Goal: Transaction & Acquisition: Download file/media

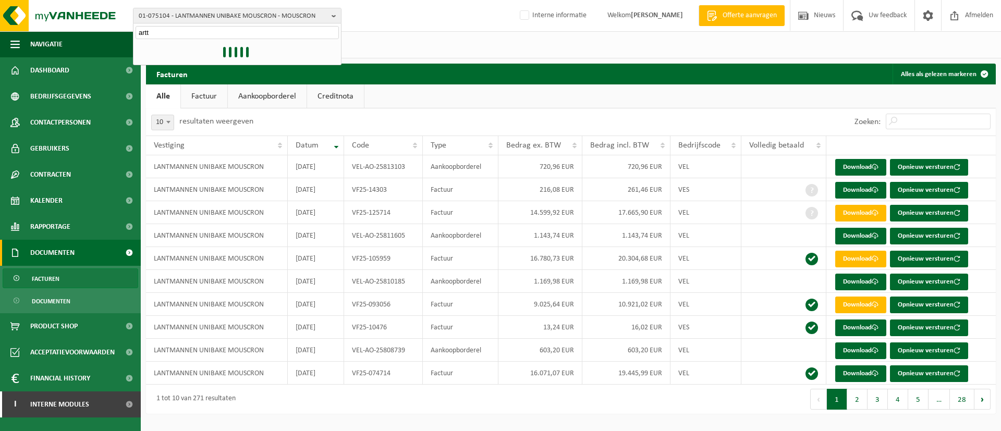
type input "artti"
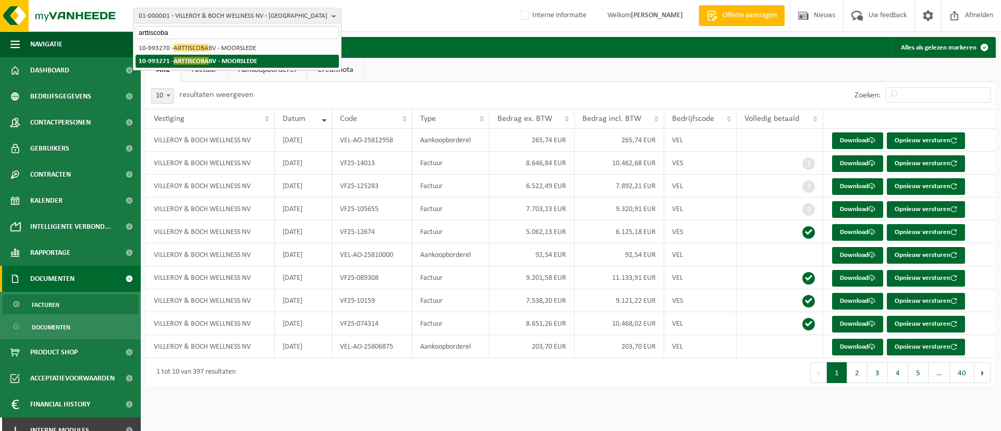
type input "arttiscoba"
click at [244, 55] on li "10-993271 - ARTTISCOBA BV - MOORSLEDE" at bounding box center [237, 61] width 203 height 13
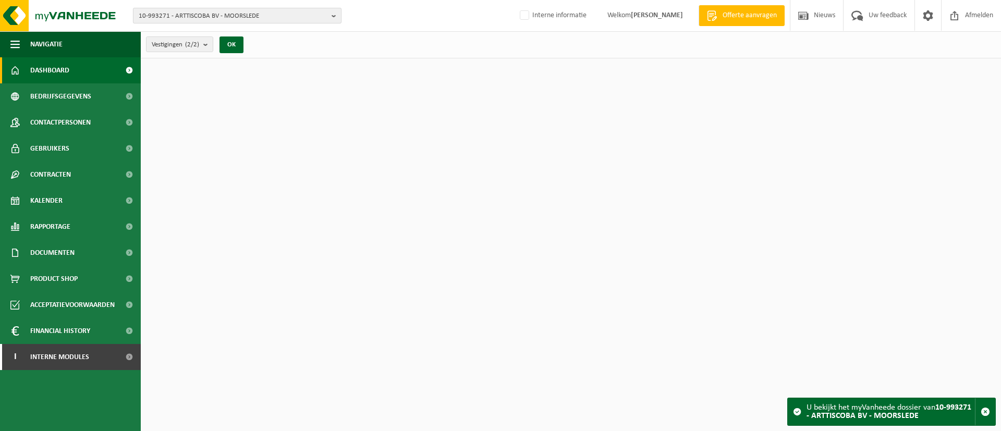
click at [157, 15] on span "10-993271 - ARTTISCOBA BV - MOORSLEDE" at bounding box center [233, 16] width 189 height 16
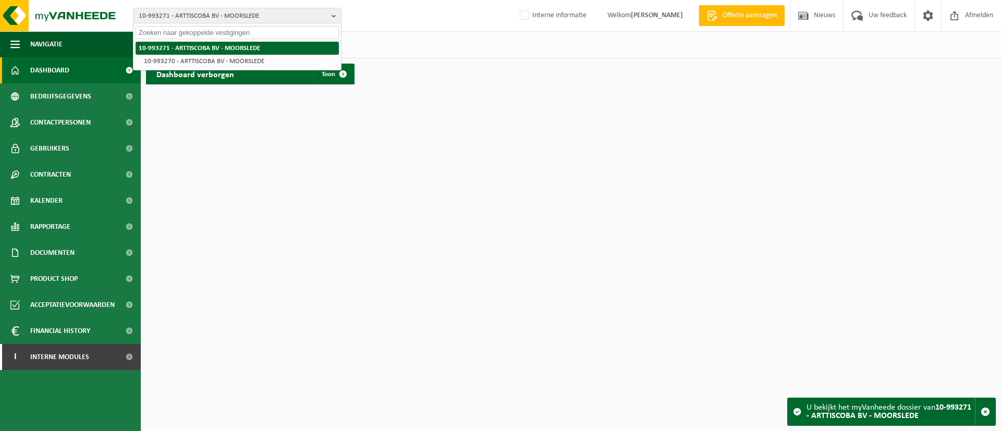
click at [164, 43] on li "10-993271 - ARTTISCOBA BV - MOORSLEDE" at bounding box center [237, 48] width 203 height 13
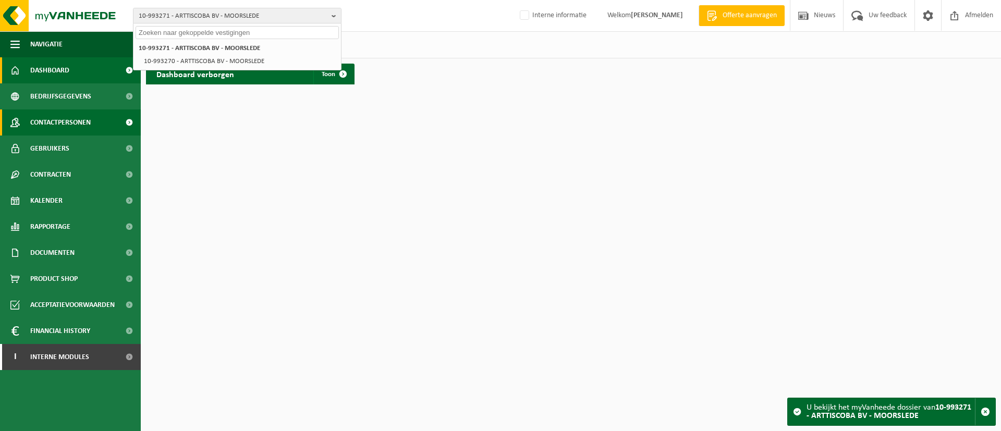
click at [67, 116] on span "Contactpersonen" at bounding box center [60, 123] width 60 height 26
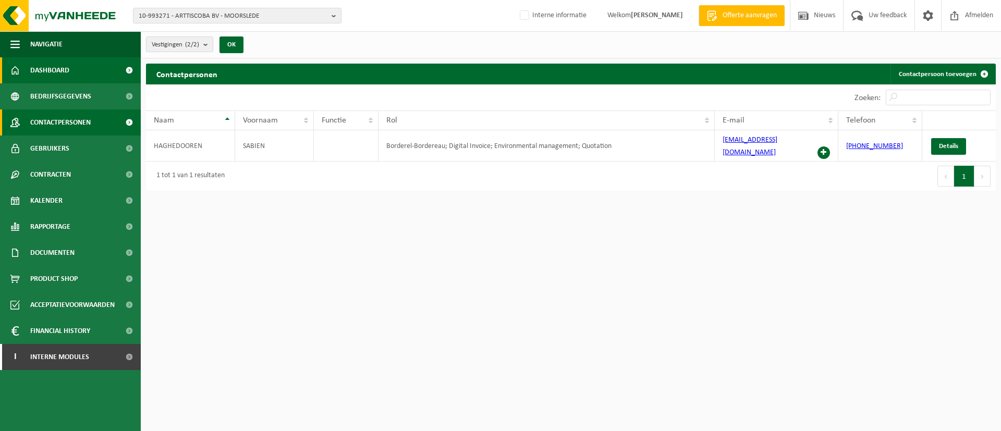
click at [53, 70] on span "Dashboard" at bounding box center [49, 70] width 39 height 26
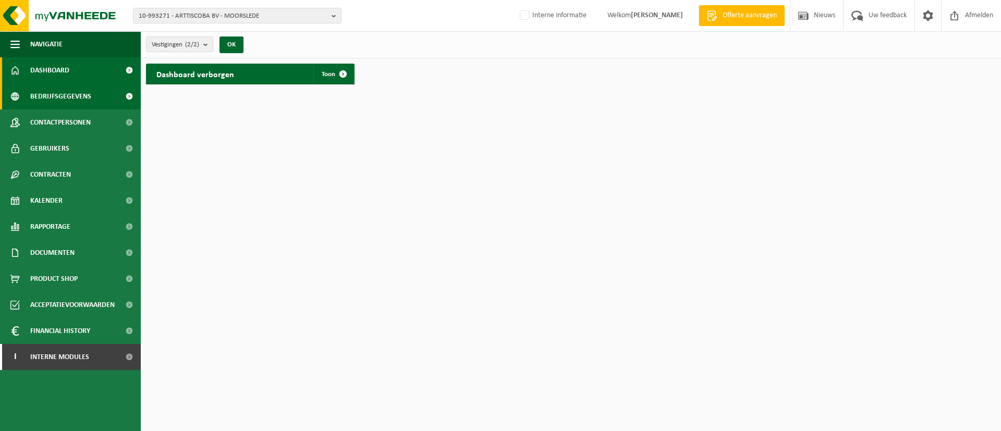
click at [70, 96] on span "Bedrijfsgegevens" at bounding box center [60, 96] width 61 height 26
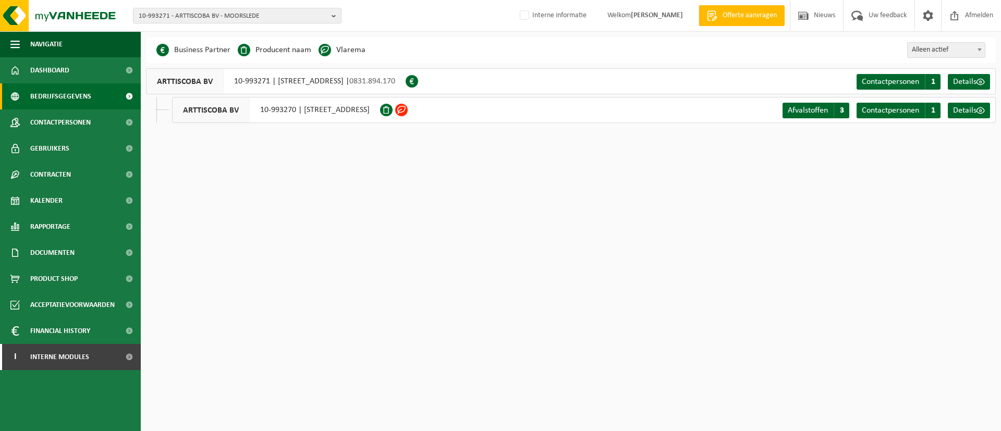
click at [250, 77] on div "ARTTISCOBA BV 10-993271 | ROESELAARSESTRAAT 244 / A, 8890 MOORSLEDE | 0831.894.…" at bounding box center [276, 81] width 260 height 26
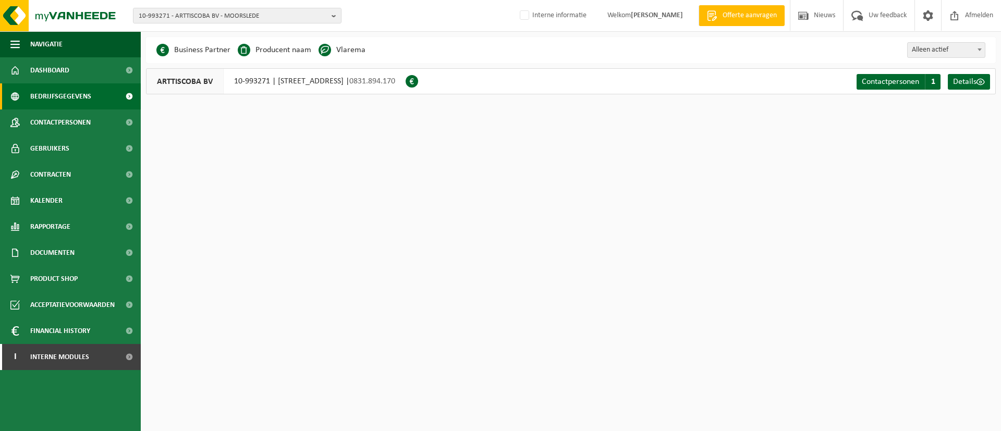
click at [253, 81] on div "ARTTISCOBA BV 10-993271 | ROESELAARSESTRAAT 244 / A, 8890 MOORSLEDE | 0831.894.…" at bounding box center [276, 81] width 260 height 26
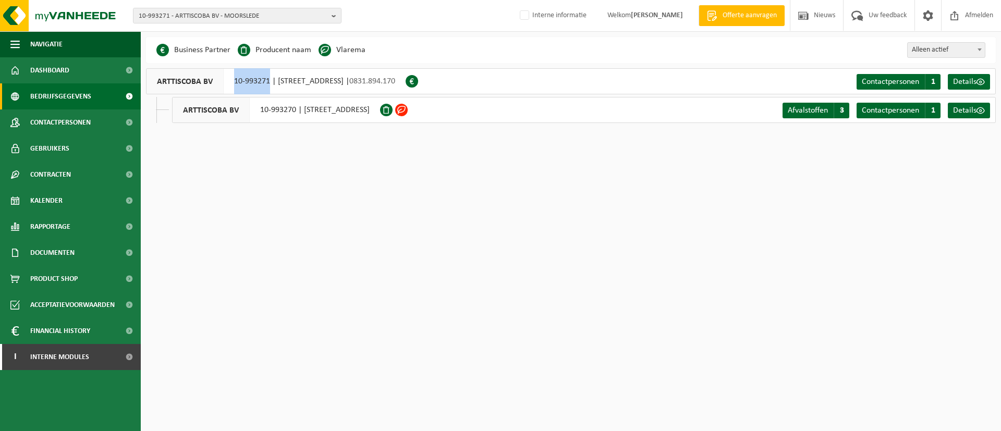
drag, startPoint x: 270, startPoint y: 81, endPoint x: 235, endPoint y: 80, distance: 35.5
click at [235, 80] on div "ARTTISCOBA BV 10-993271 | ROESELAARSESTRAAT 244 / A, 8890 MOORSLEDE | 0831.894.…" at bounding box center [276, 81] width 260 height 26
copy div "10-993271"
click at [305, 13] on span "10-993271 - ARTTISCOBA BV - MOORSLEDE" at bounding box center [233, 16] width 189 height 16
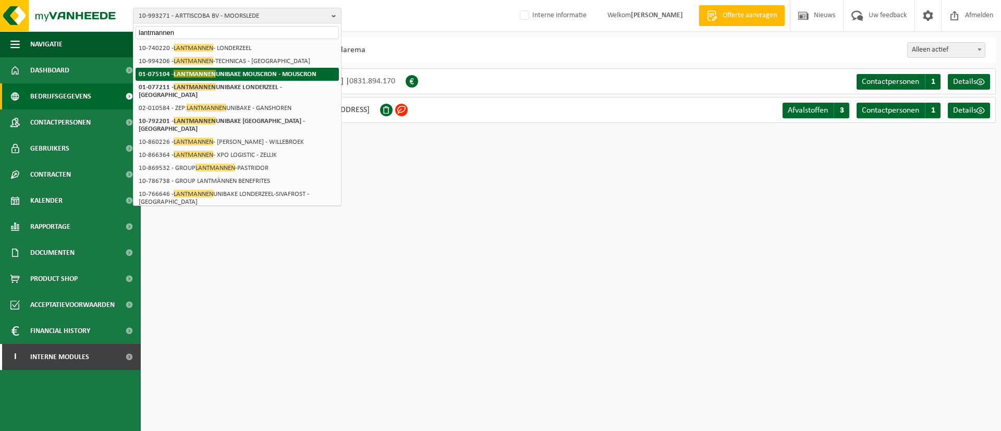
type input "lantmannen"
click at [281, 71] on strong "01-075104 - LANTMANNEN UNIBAKE MOUSCRON - MOUSCRON" at bounding box center [228, 74] width 178 height 8
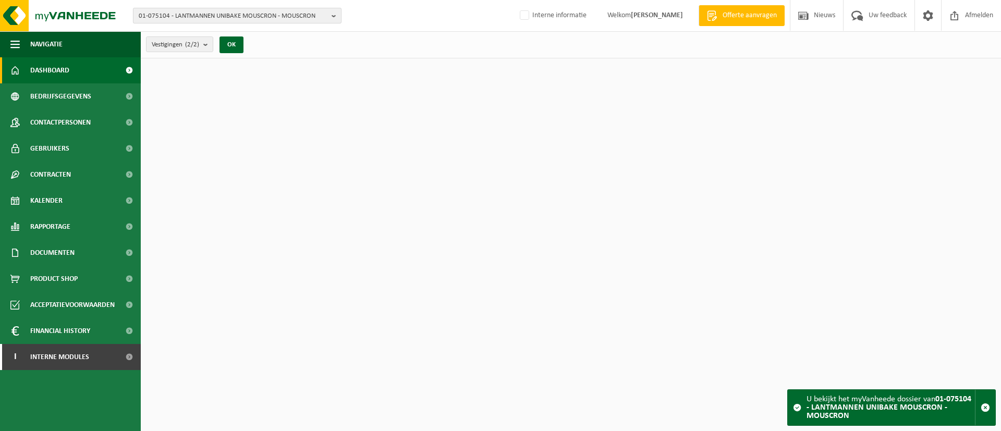
click at [195, 9] on span "01-075104 - LANTMANNEN UNIBAKE MOUSCRON - MOUSCRON" at bounding box center [233, 16] width 189 height 16
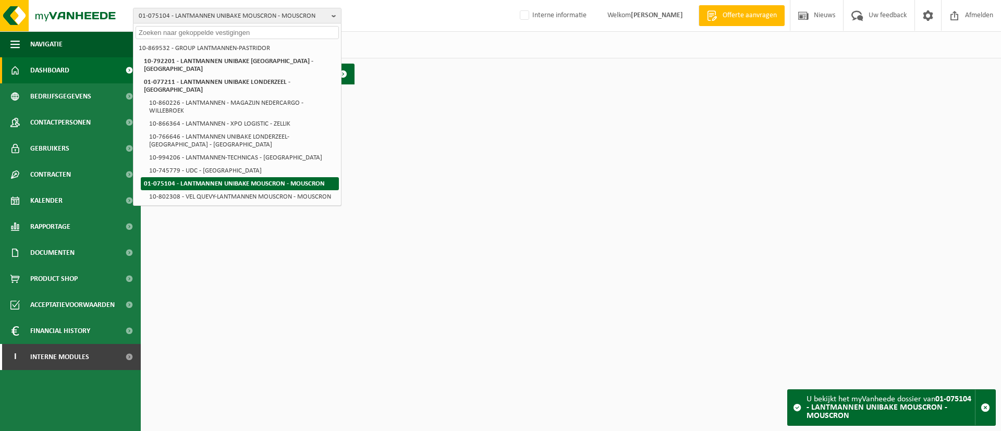
click at [211, 180] on strong "01-075104 - LANTMANNEN UNIBAKE MOUSCRON - MOUSCRON" at bounding box center [234, 183] width 181 height 7
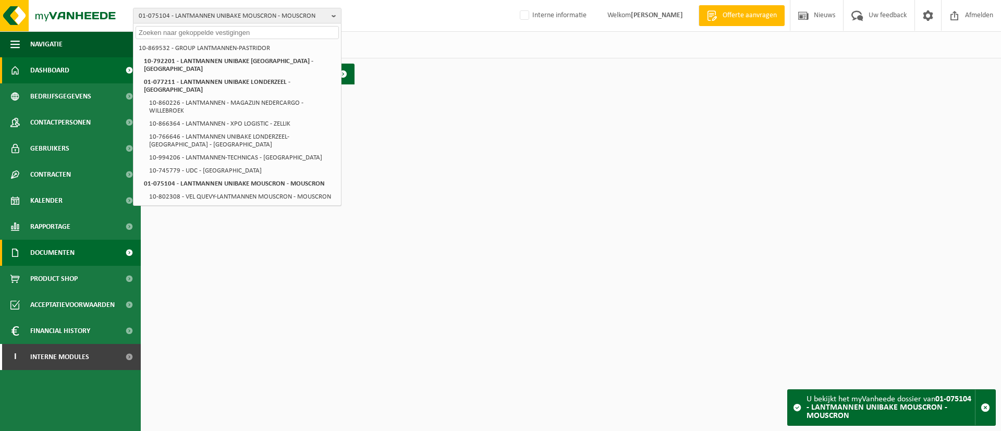
click at [55, 252] on span "Documenten" at bounding box center [52, 253] width 44 height 26
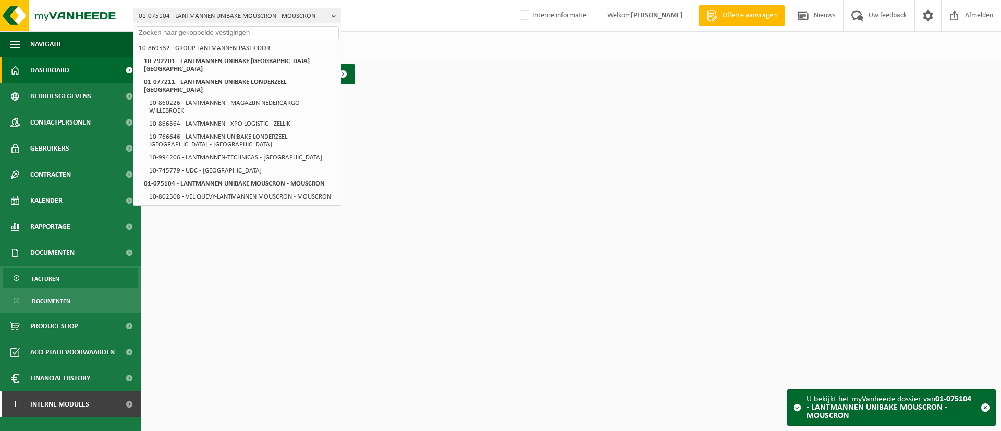
click at [51, 282] on span "Facturen" at bounding box center [46, 279] width 28 height 20
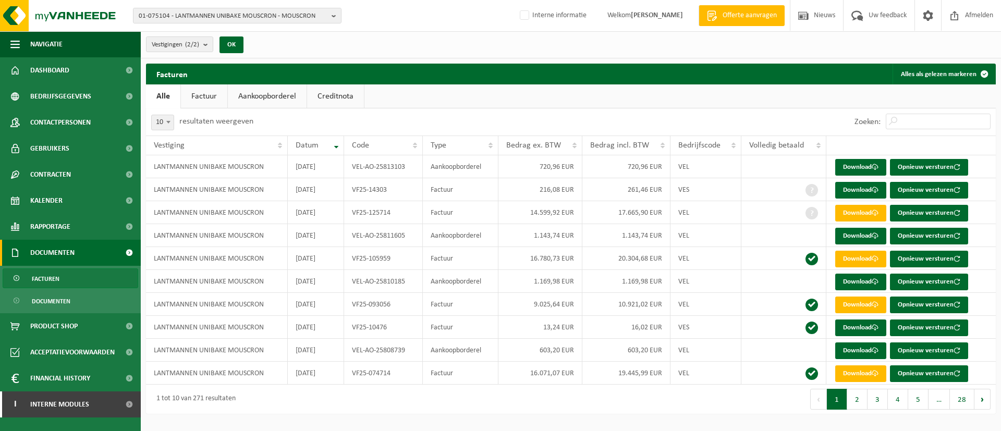
click at [213, 93] on link "Factuur" at bounding box center [204, 96] width 46 height 24
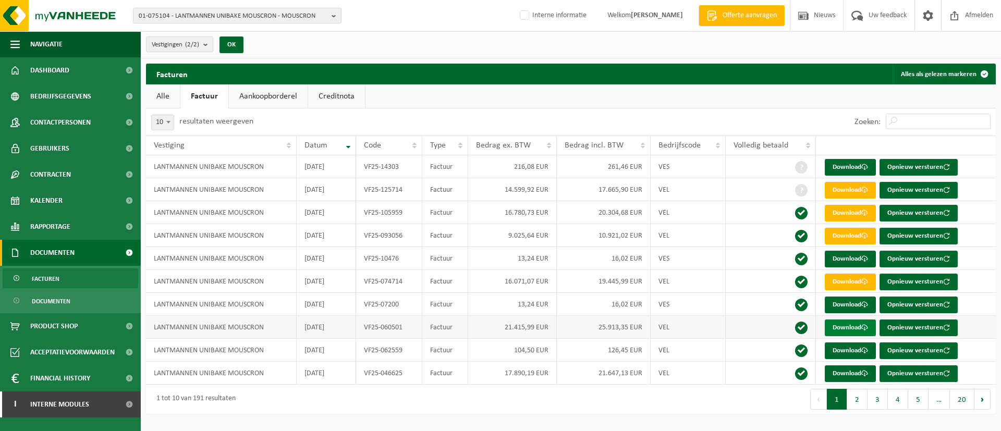
click at [845, 333] on link "Download" at bounding box center [850, 328] width 51 height 17
click at [43, 225] on span "Rapportage" at bounding box center [50, 227] width 40 height 26
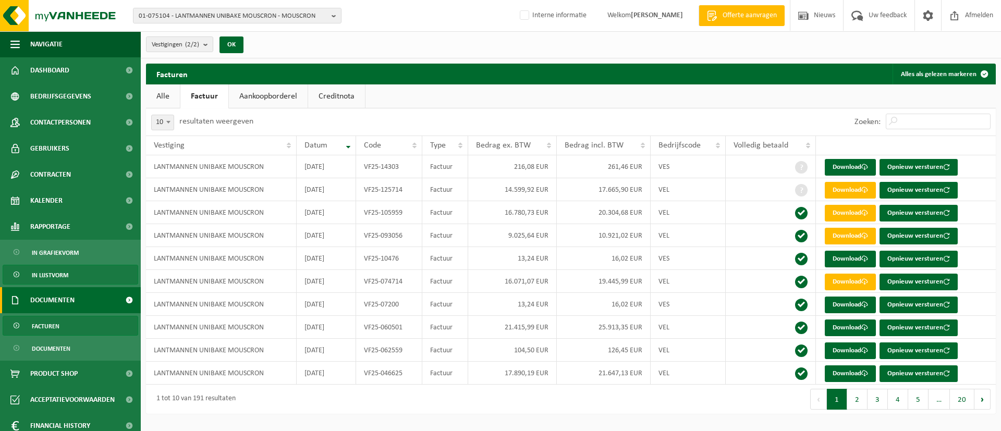
click at [50, 276] on span "In lijstvorm" at bounding box center [50, 275] width 37 height 20
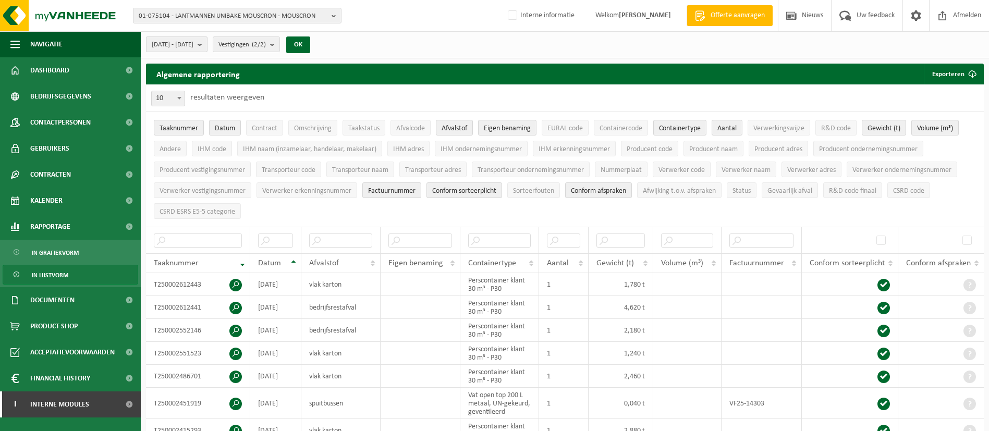
click at [207, 46] on b "submit" at bounding box center [202, 44] width 9 height 15
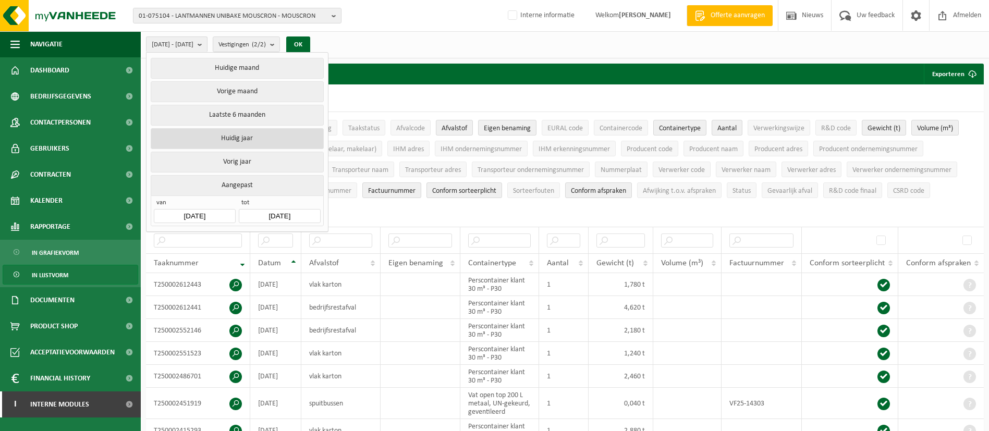
click at [227, 135] on button "Huidig jaar" at bounding box center [237, 138] width 173 height 21
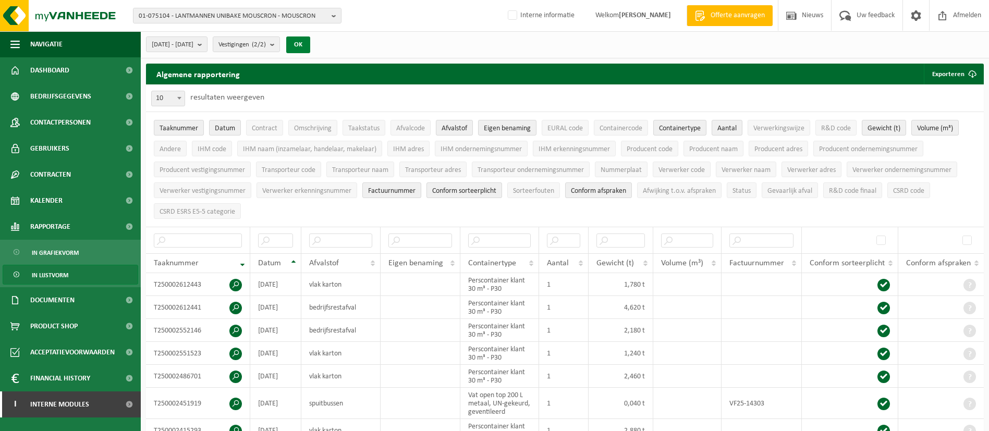
click at [310, 45] on button "OK" at bounding box center [298, 45] width 24 height 17
click at [953, 73] on button "Exporteren" at bounding box center [953, 74] width 59 height 21
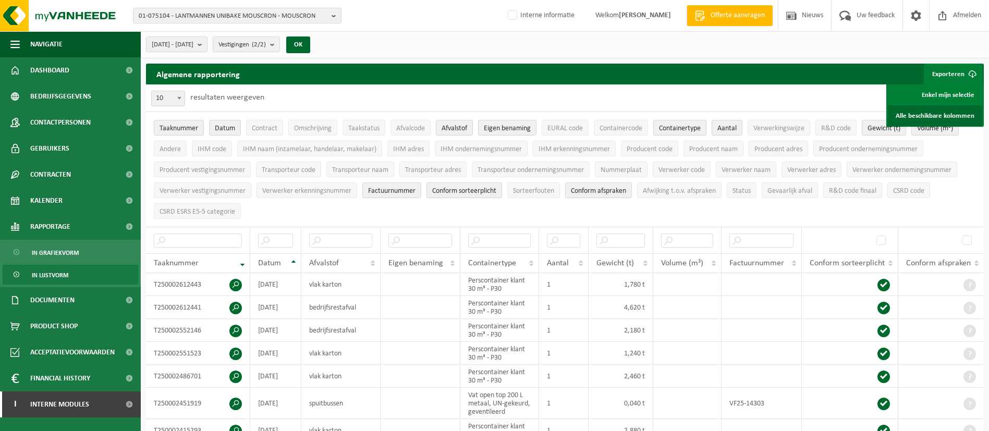
click at [946, 113] on link "Alle beschikbare kolommen" at bounding box center [935, 115] width 94 height 21
